Goal: Check status: Check status

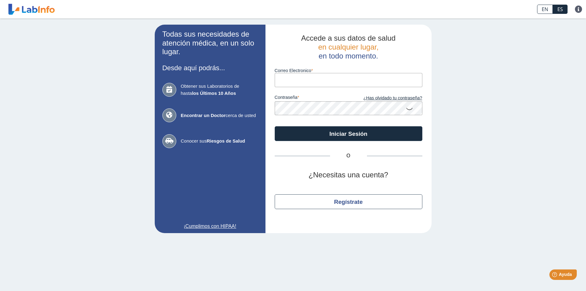
click at [297, 81] on input "Correo Electronico" at bounding box center [349, 80] width 148 height 14
type input "[EMAIL_ADDRESS][DOMAIN_NAME]"
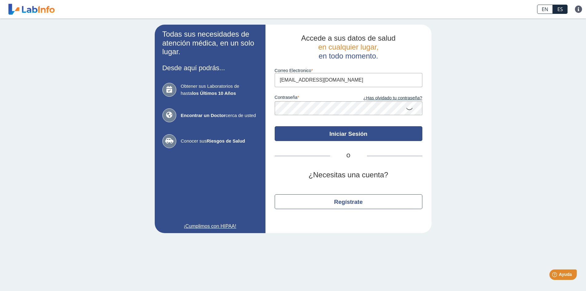
click at [341, 131] on button "Iniciar Sesión" at bounding box center [349, 133] width 148 height 15
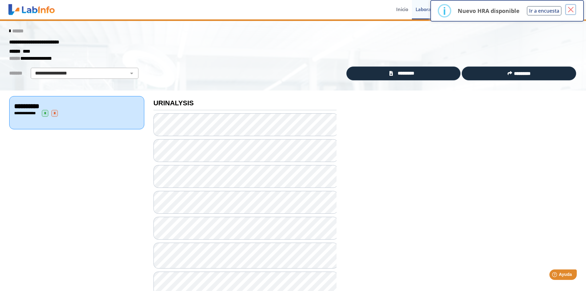
click at [571, 9] on button "×" at bounding box center [570, 9] width 11 height 11
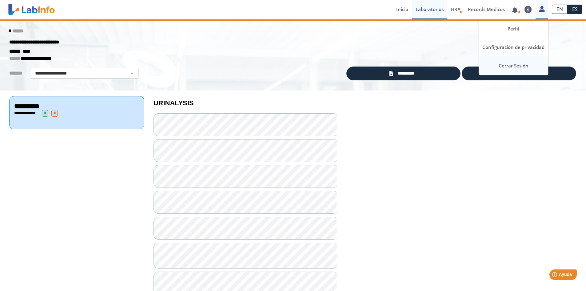
click at [512, 66] on link "Cerrar Sesión" at bounding box center [514, 65] width 70 height 18
